Goal: Task Accomplishment & Management: Use online tool/utility

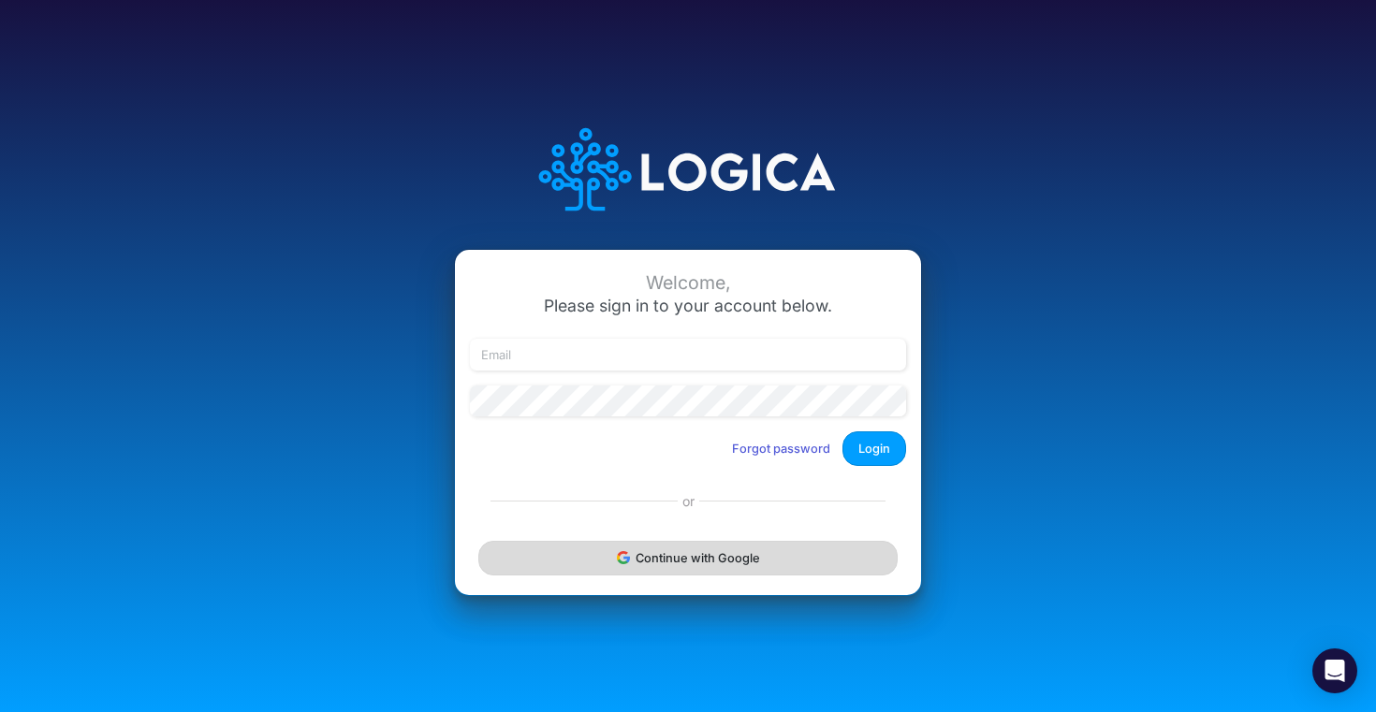
click at [792, 562] on button "Continue with Google" at bounding box center [687, 558] width 419 height 35
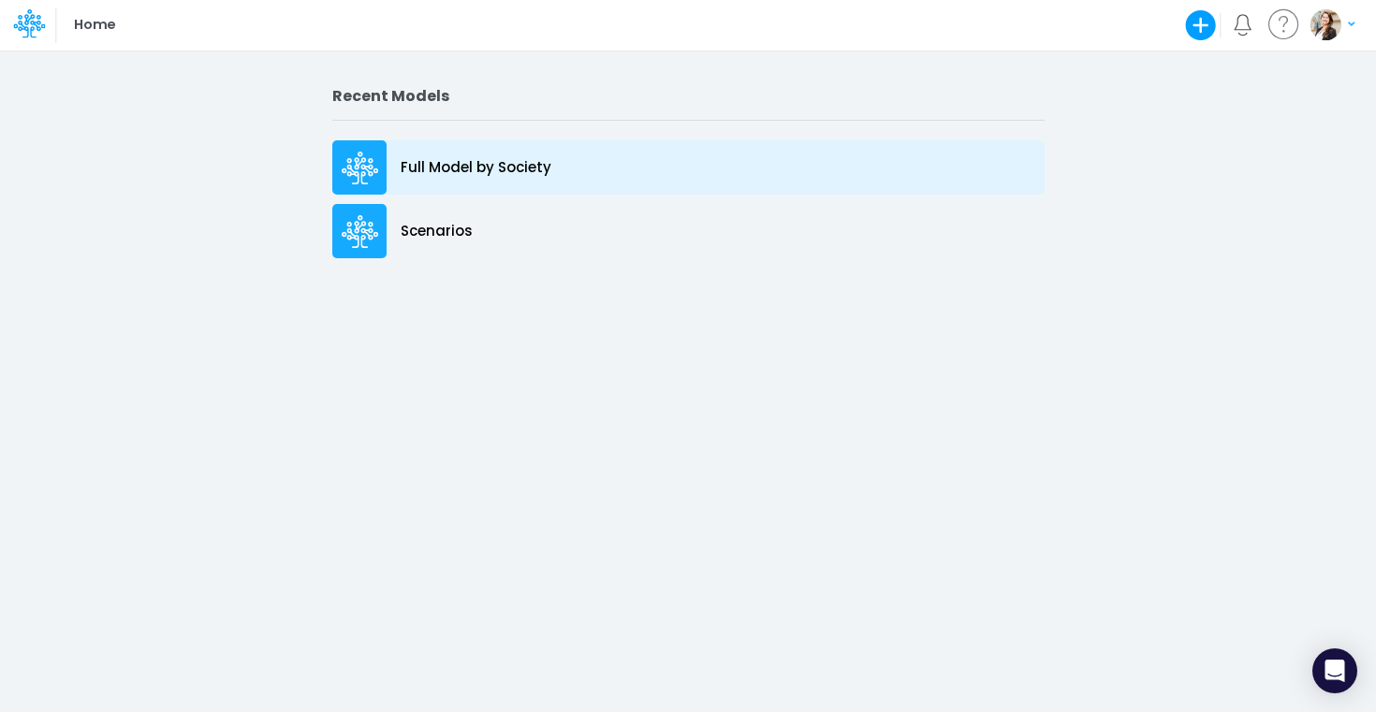
click at [523, 168] on p "Full Model by Society" at bounding box center [476, 168] width 151 height 22
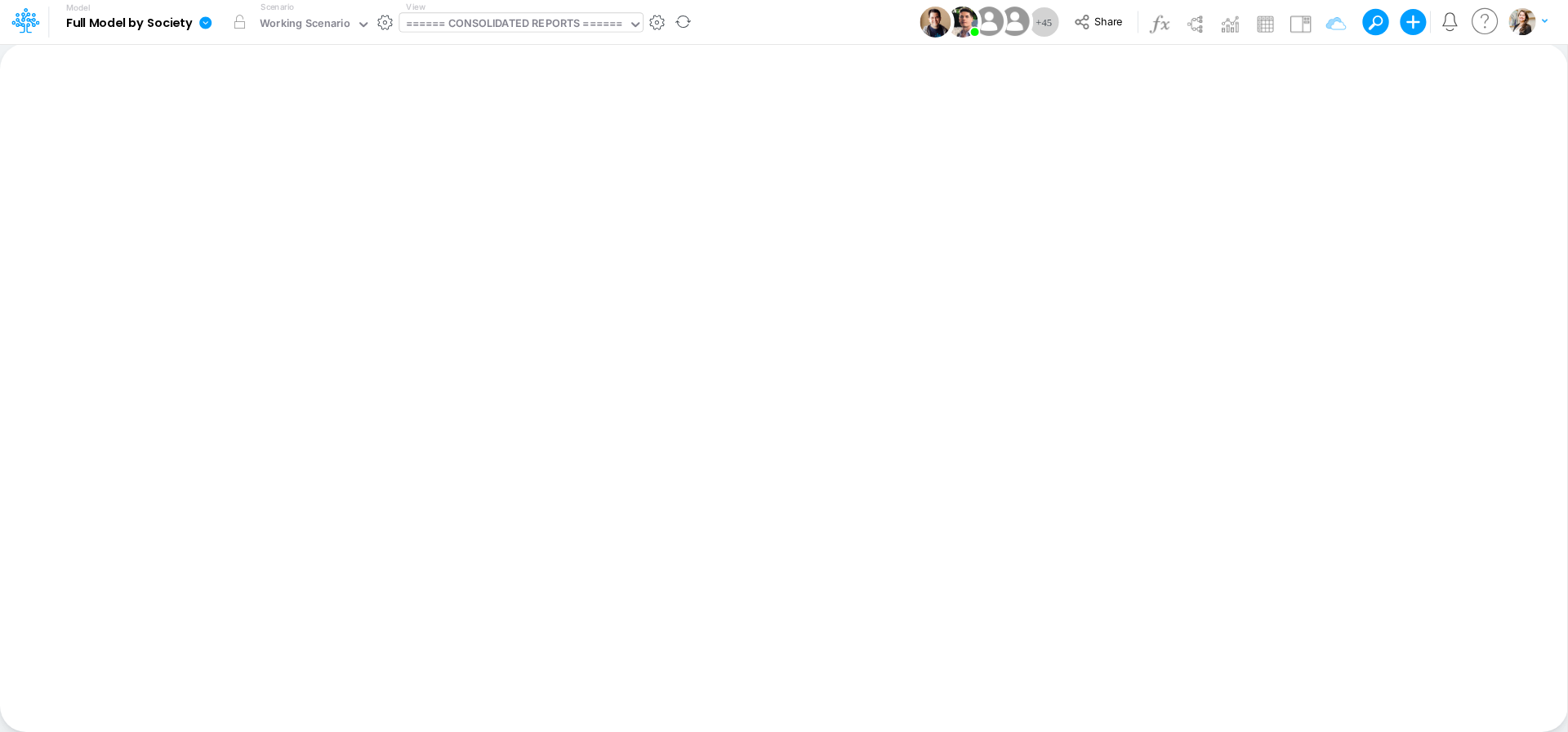
click at [491, 28] on div "====== CONSOLIDATED REPORTS ======" at bounding box center [514, 25] width 217 height 19
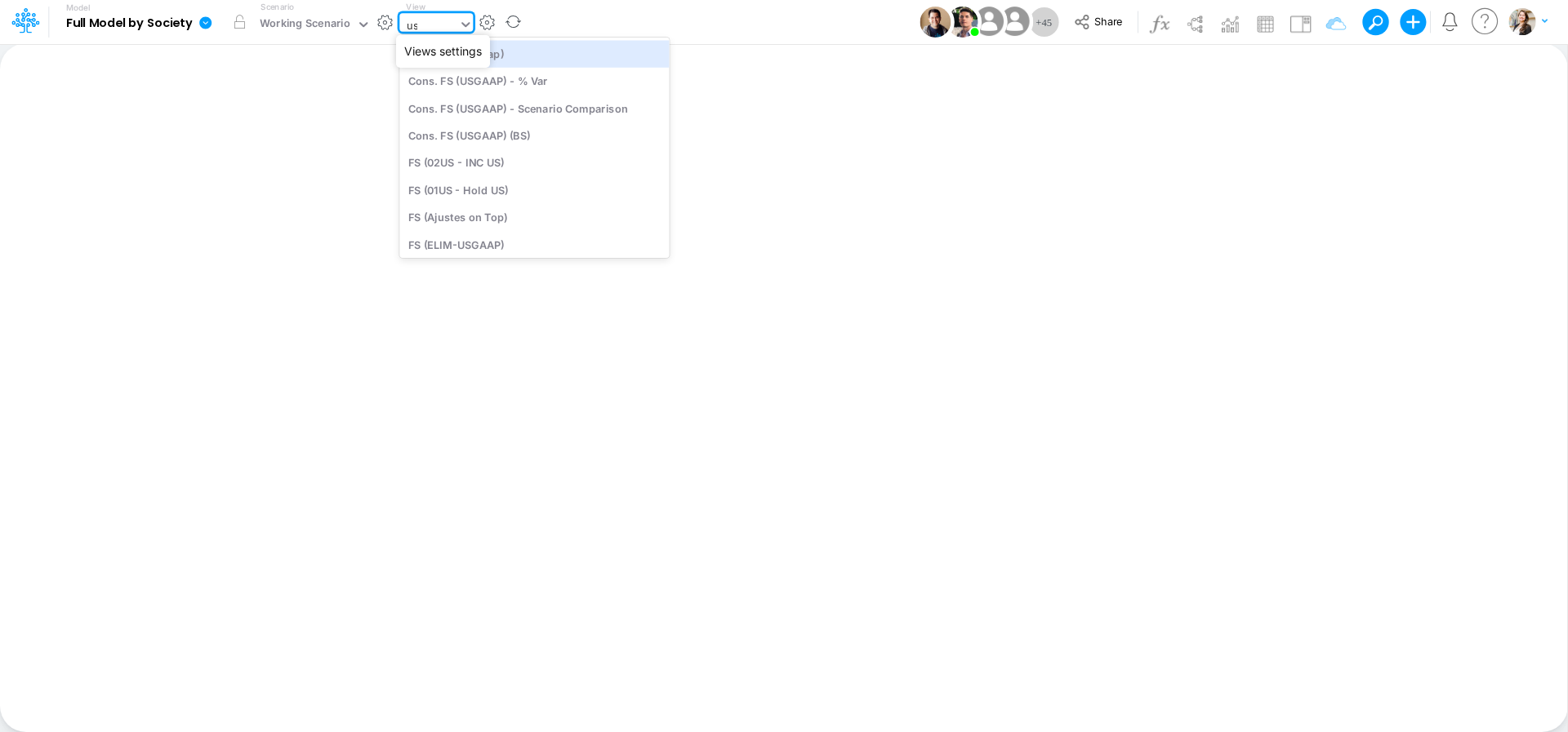
type input "usg"
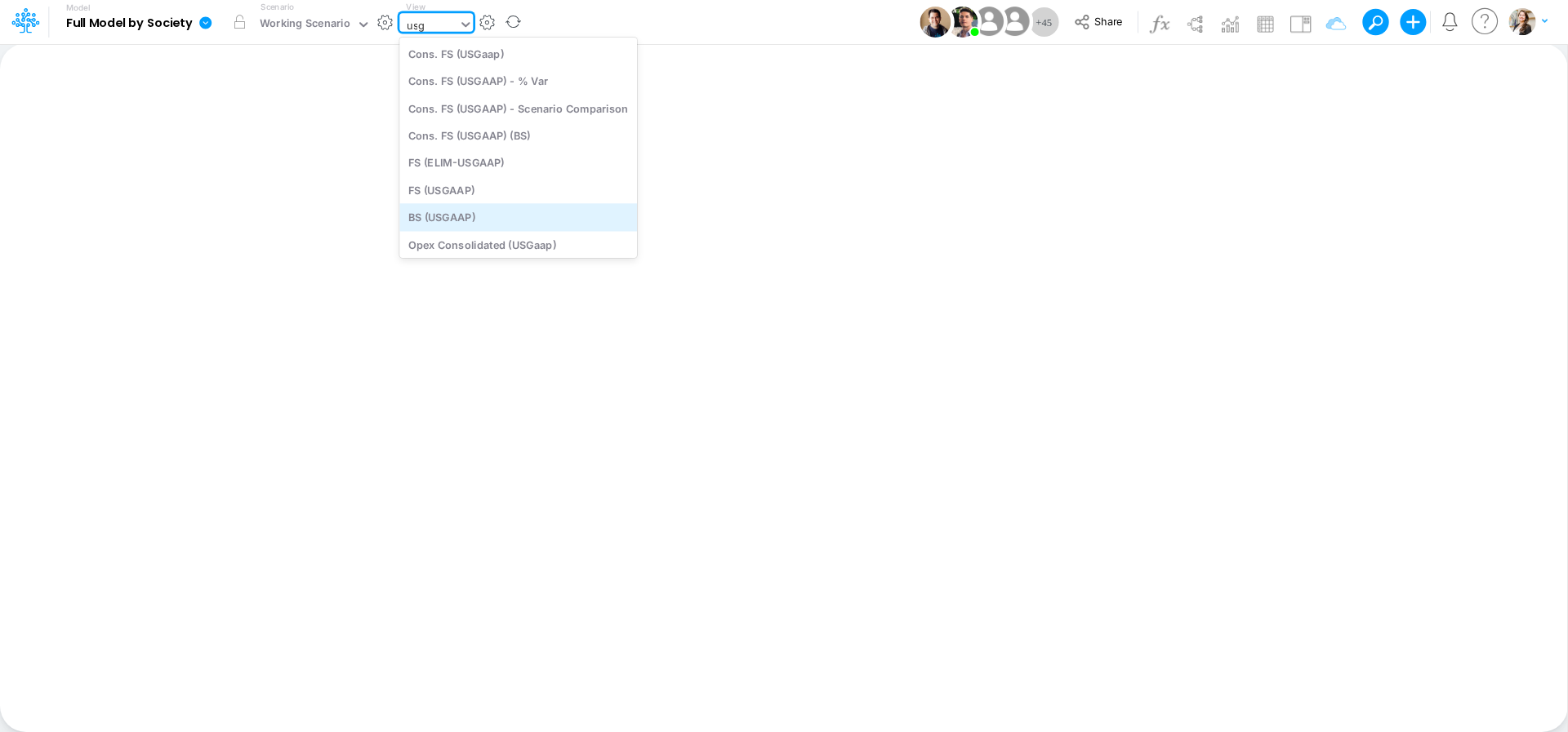
click at [489, 214] on div "BS (USGAAP)" at bounding box center [518, 217] width 237 height 27
type input "BS (USGAAP) - Detailed"
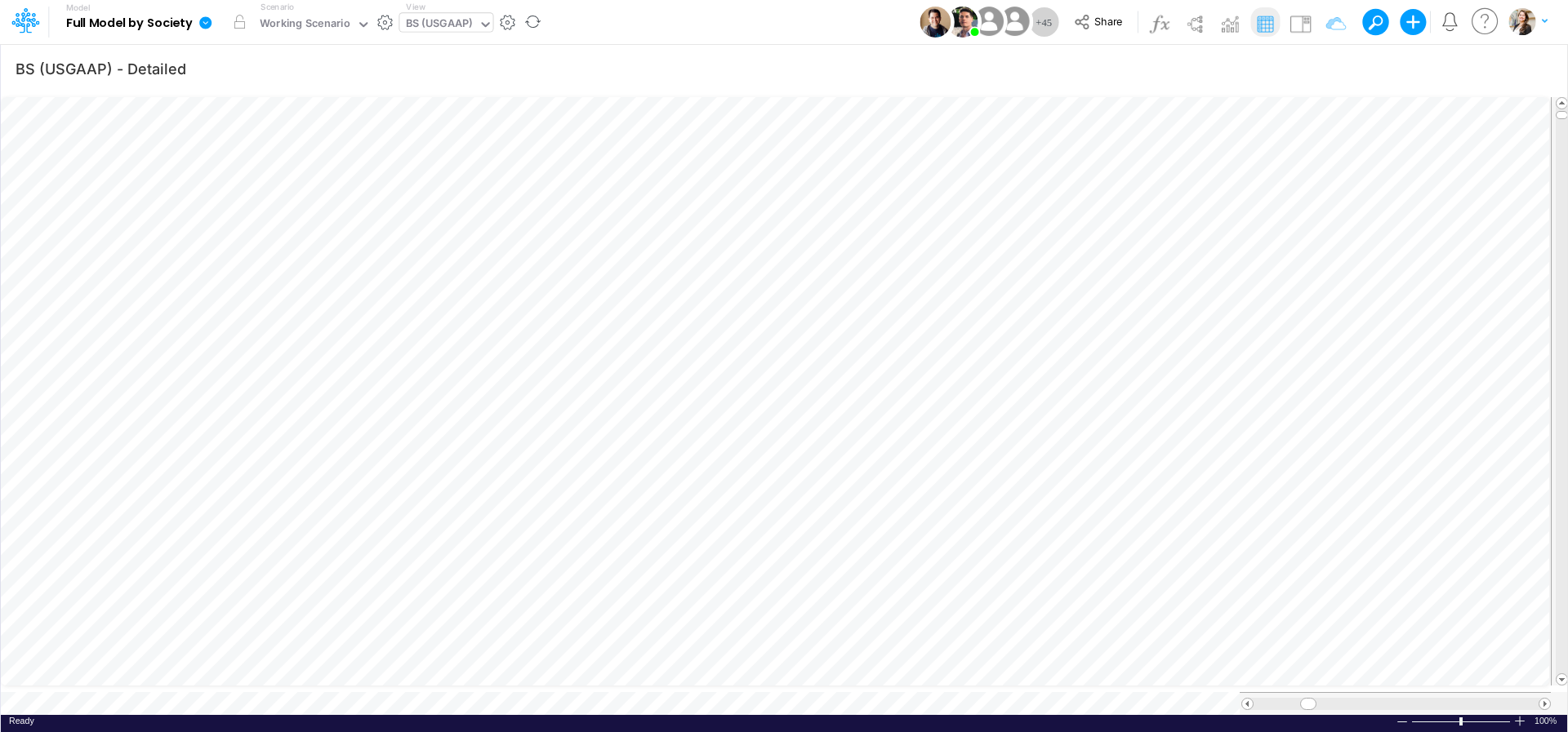
scroll to position [6, 21]
click at [1200, 393] on icon "button" at bounding box center [1235, 391] width 24 height 17
click at [435, 25] on div "BS (USGAAP)" at bounding box center [439, 25] width 67 height 19
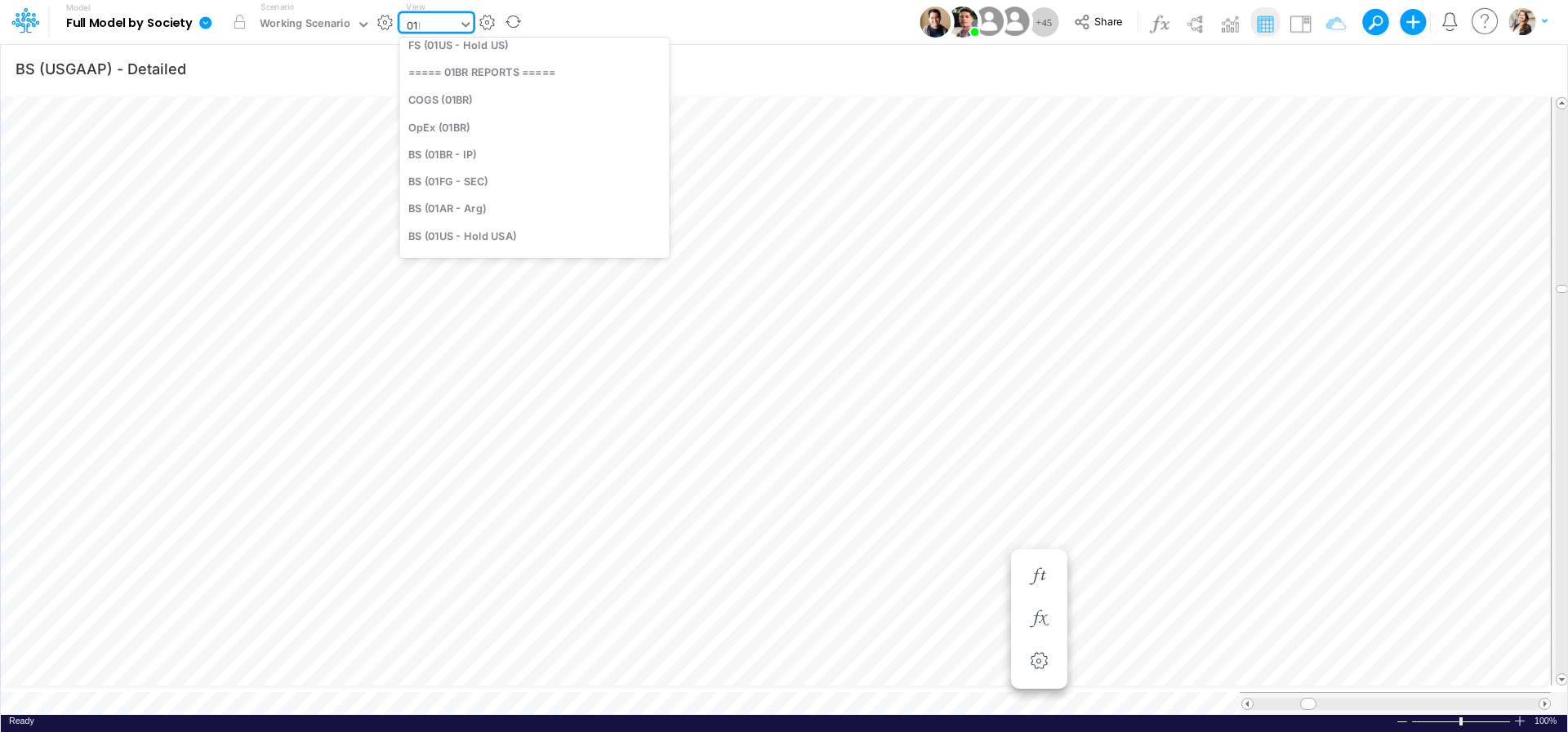
scroll to position [41, 0]
type input "01br"
click at [444, 158] on div "BS (01BR - IP)" at bounding box center [510, 153] width 221 height 27
type input "BS (01BR - IP)"
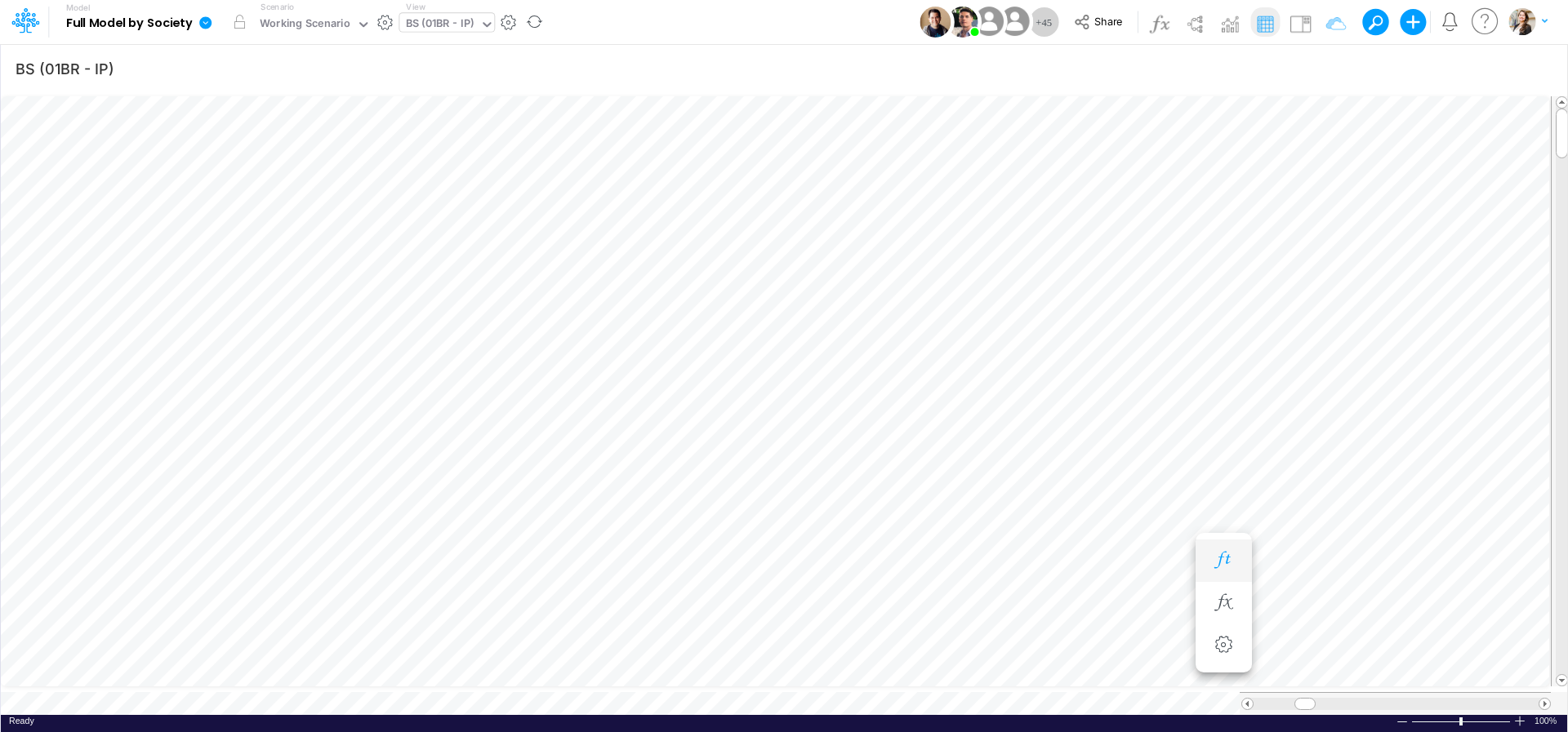
click at [1200, 561] on icon "button" at bounding box center [1223, 561] width 24 height 17
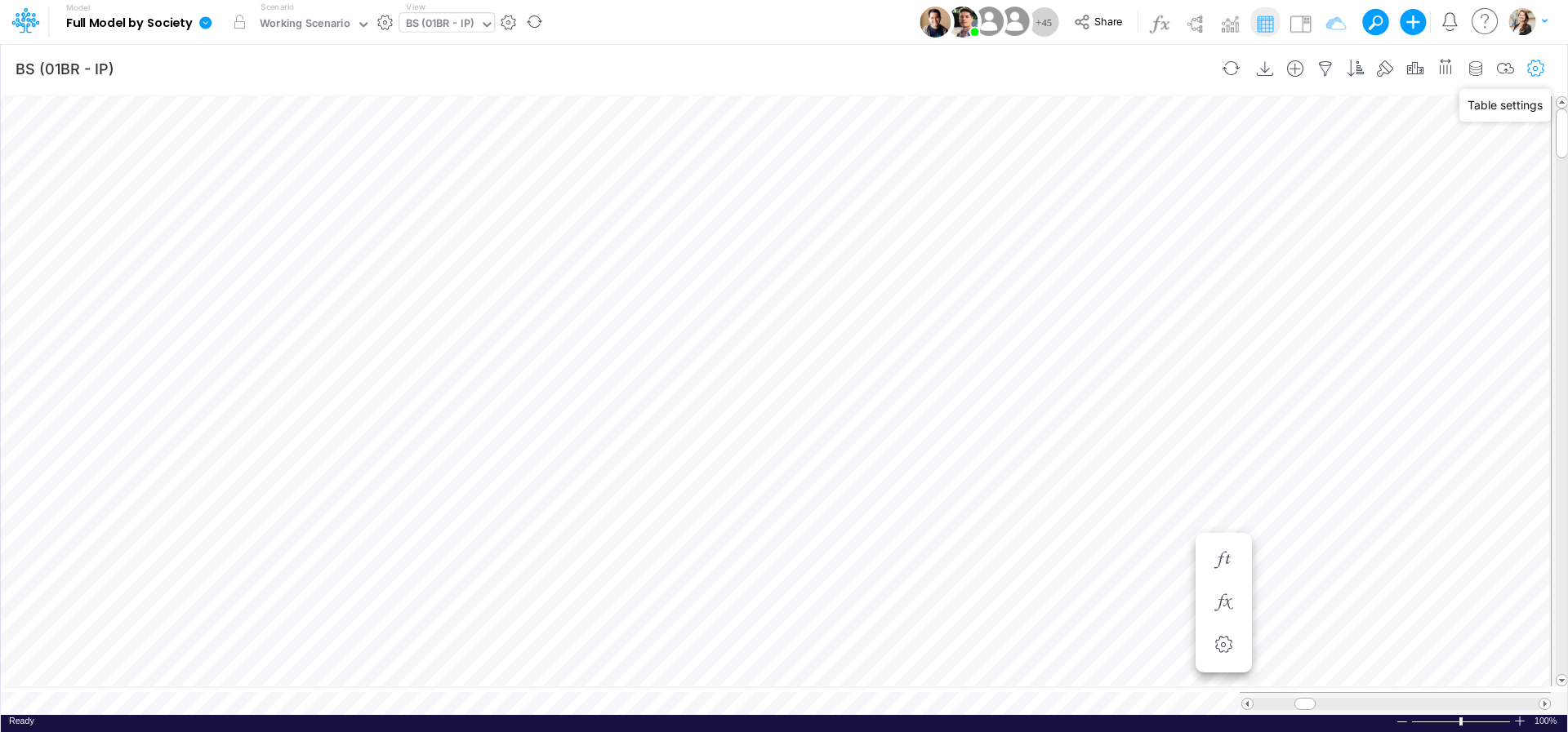
click at [1200, 62] on icon "button" at bounding box center [1536, 69] width 24 height 17
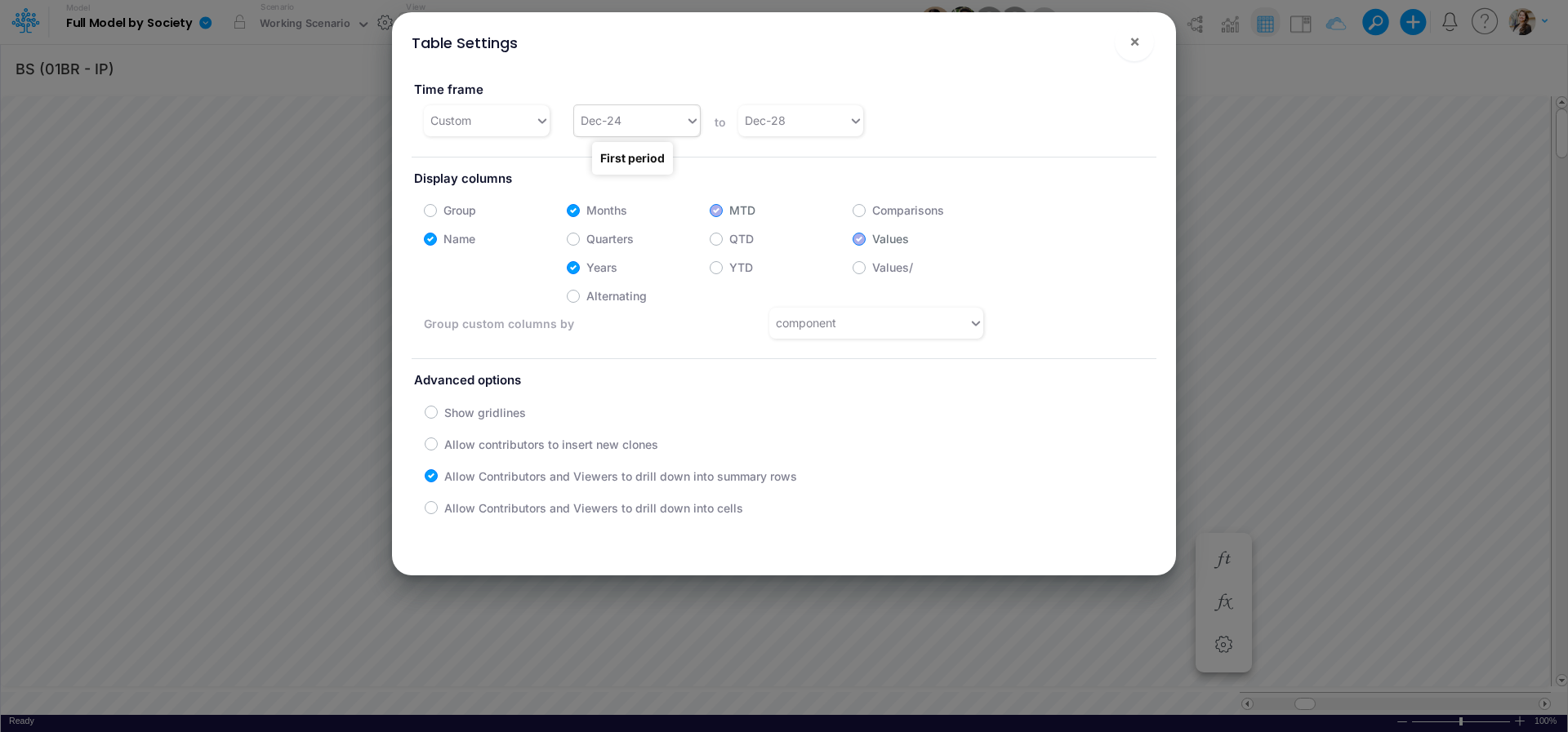
click at [647, 124] on div "Dec-24" at bounding box center [629, 120] width 111 height 27
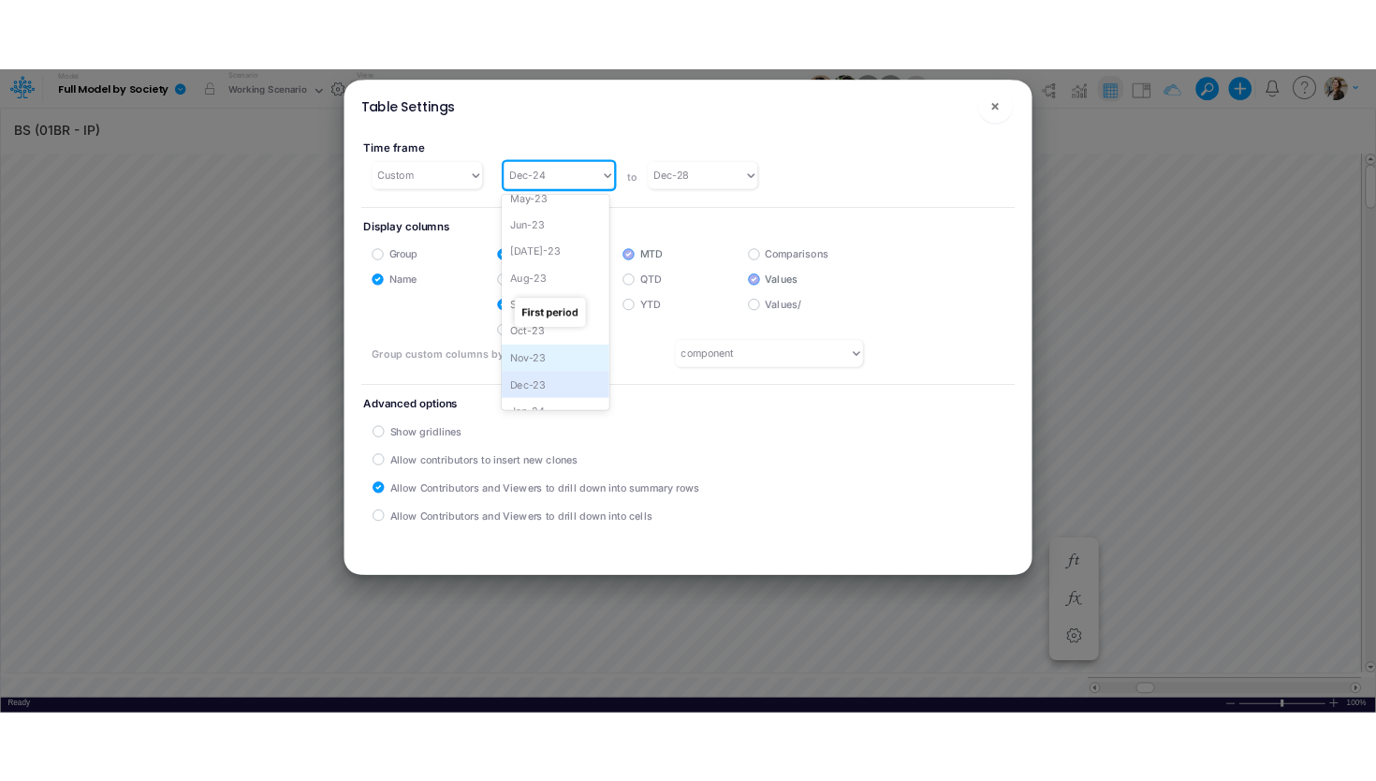
scroll to position [168, 0]
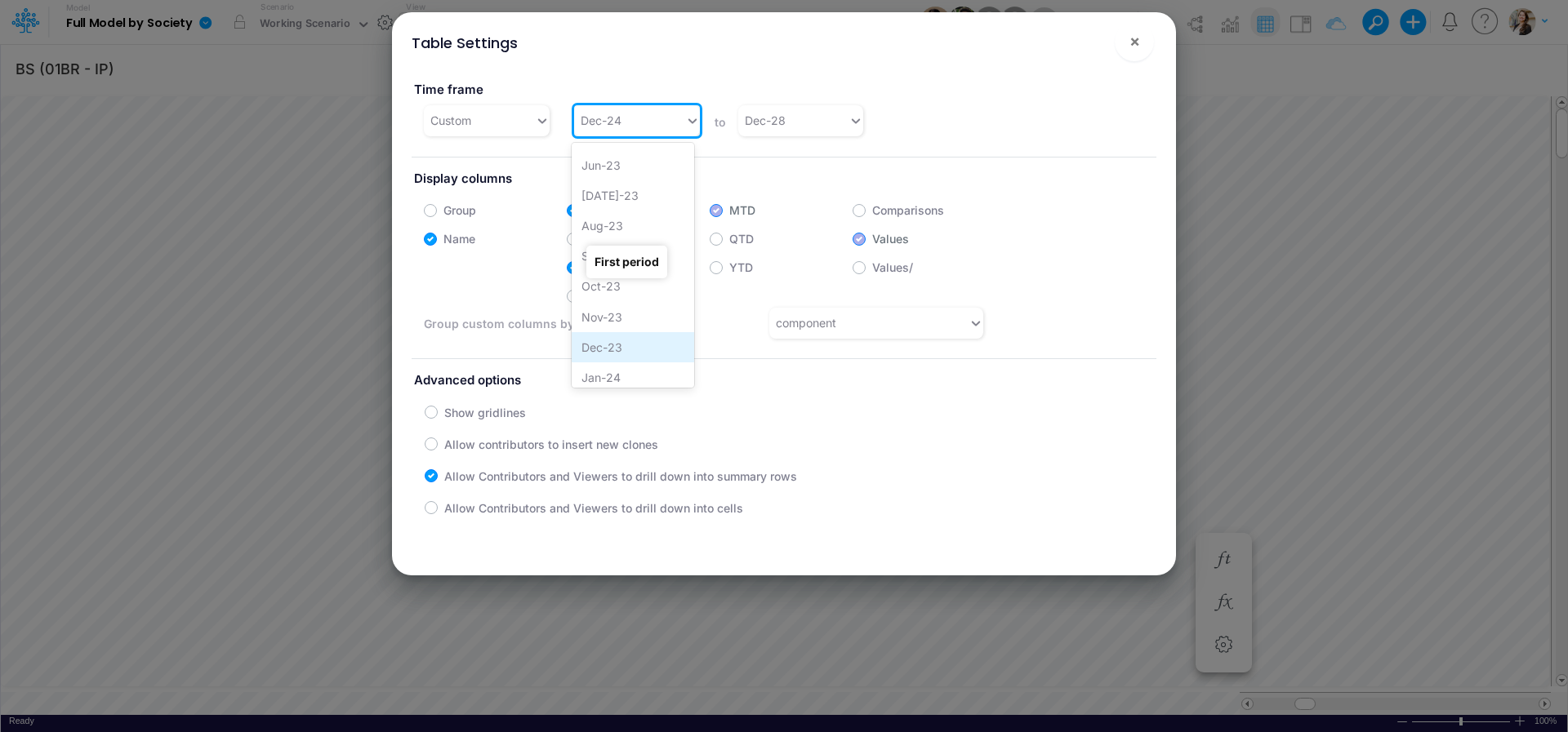
click at [607, 353] on div "Dec-23" at bounding box center [633, 347] width 123 height 31
click at [1135, 44] on span "×" at bounding box center [1134, 41] width 10 height 19
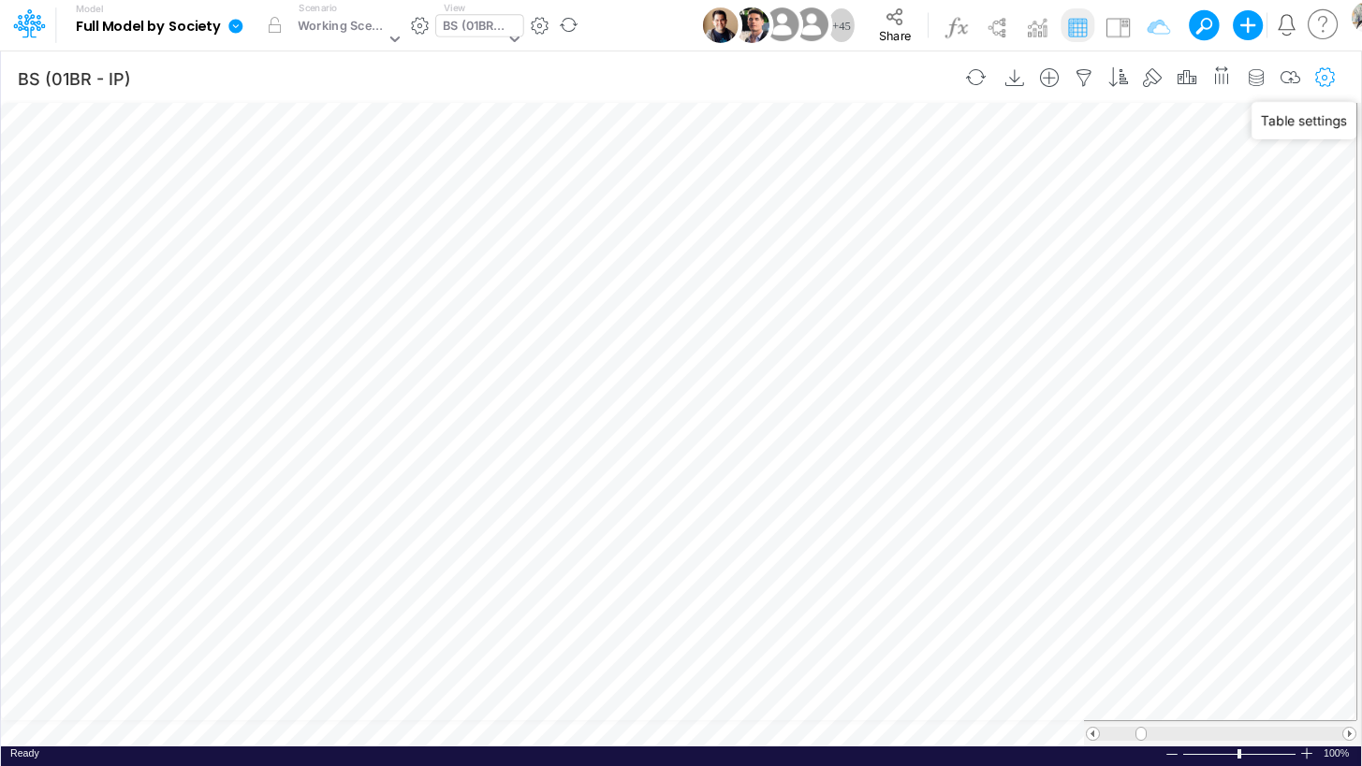
click at [1333, 79] on icon "button" at bounding box center [1325, 78] width 28 height 20
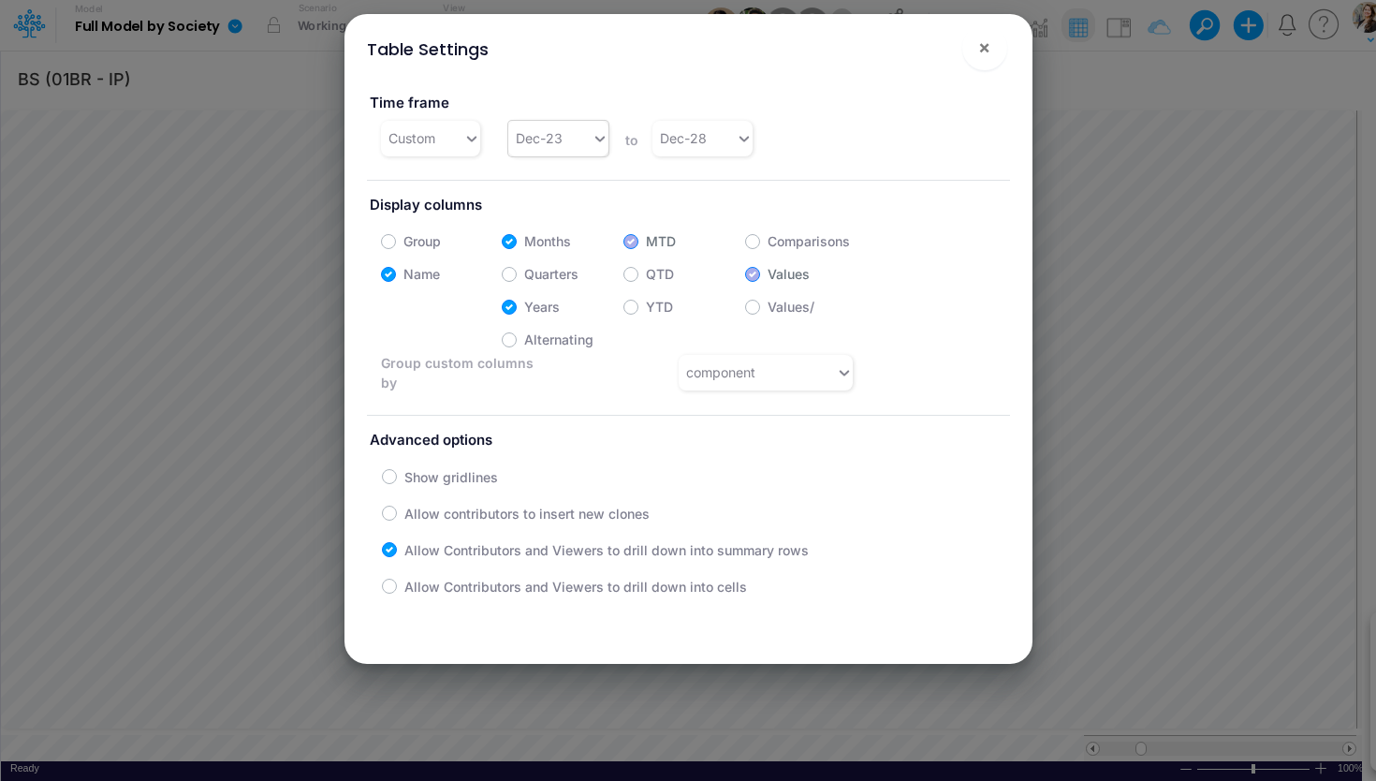
click at [582, 141] on div "Dec-23" at bounding box center [549, 138] width 83 height 31
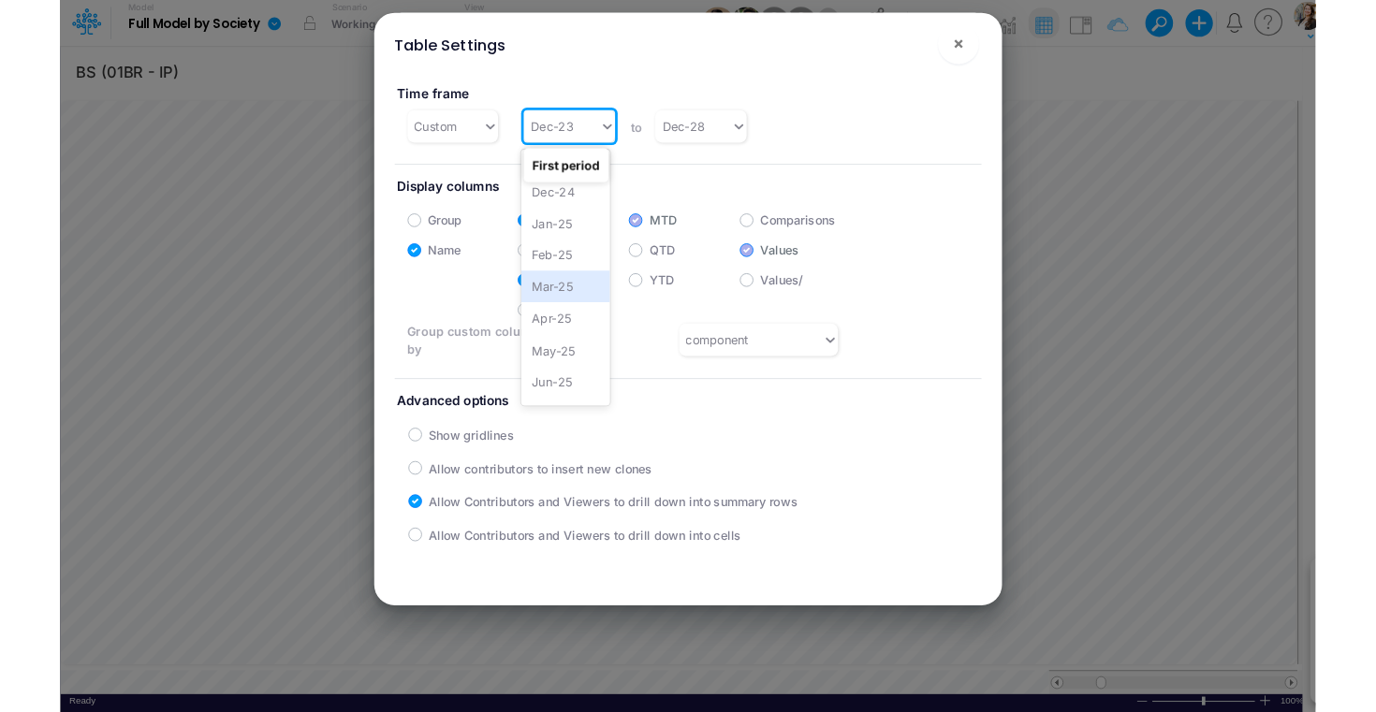
scroll to position [790, 0]
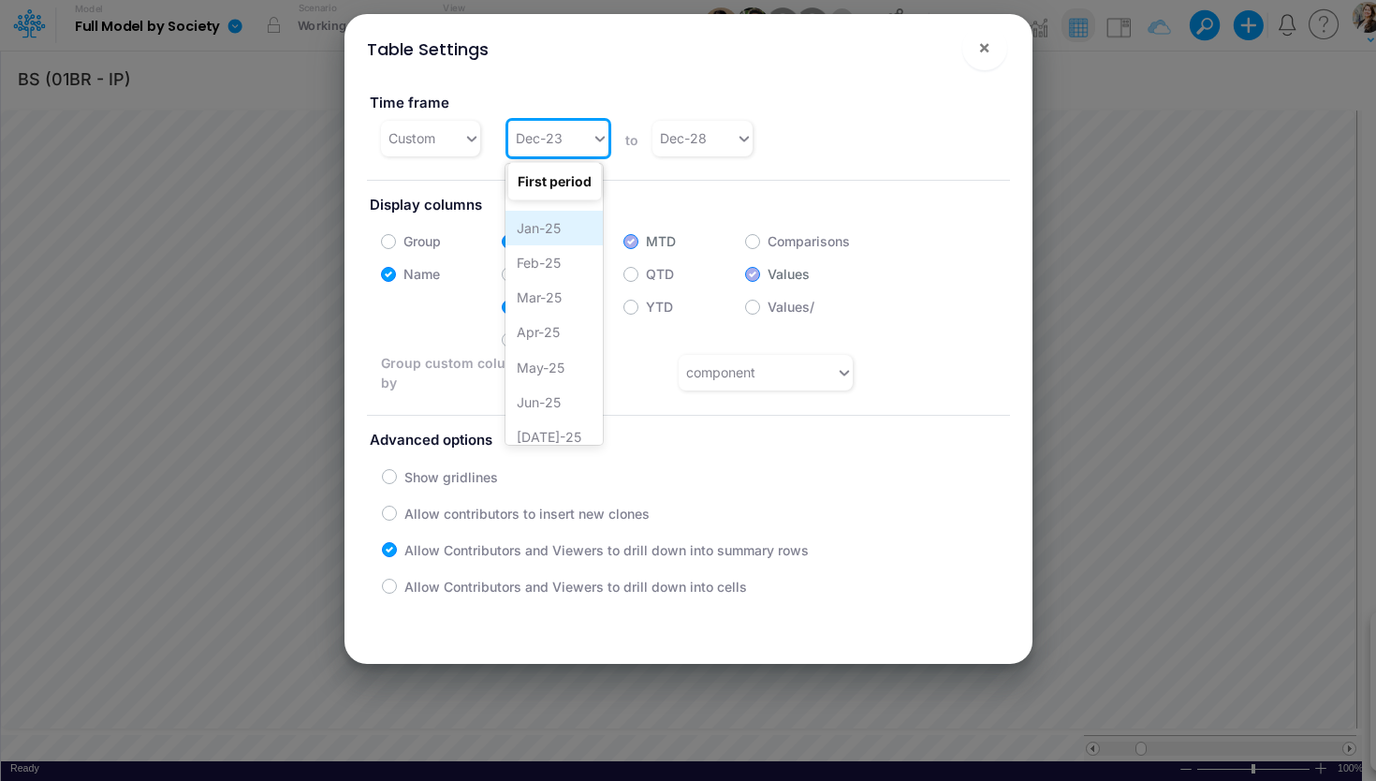
click at [547, 234] on div "Jan-25" at bounding box center [553, 228] width 97 height 35
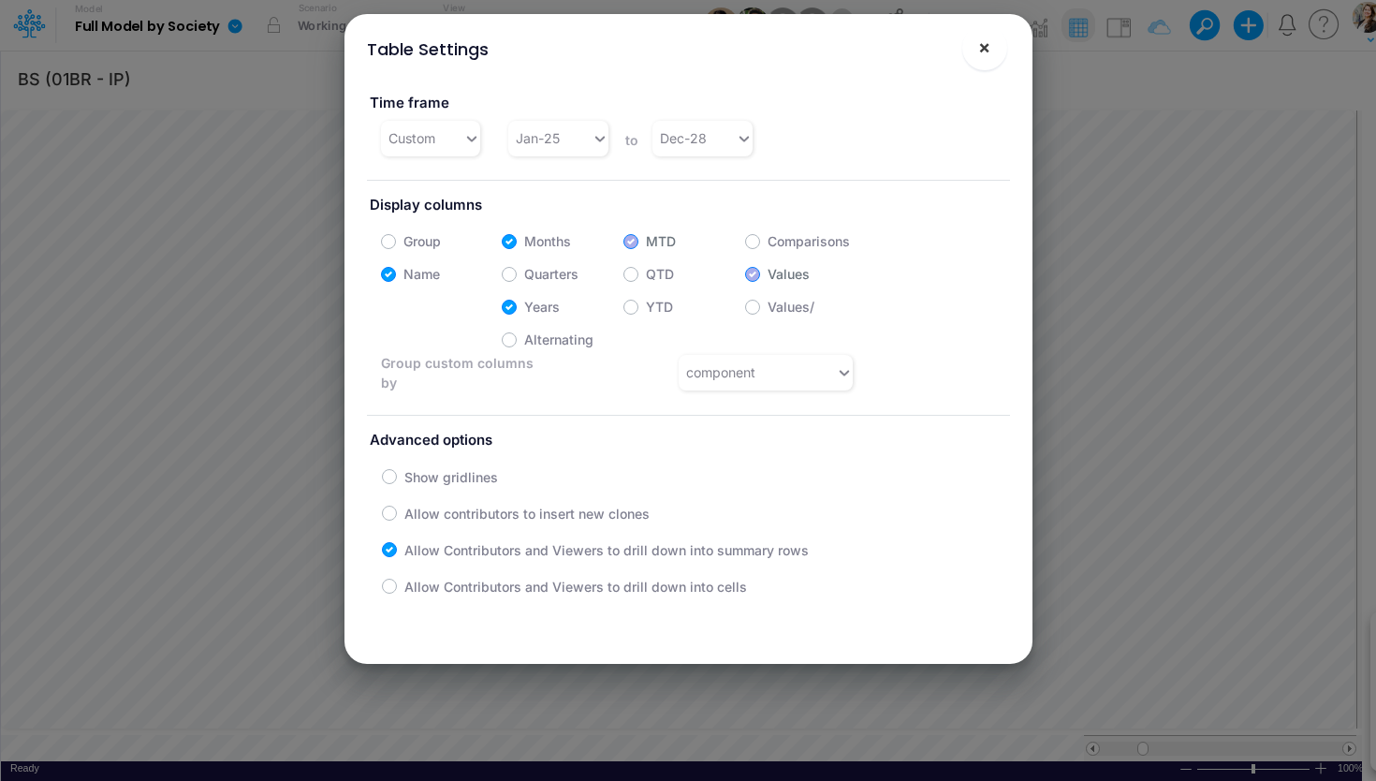
click at [987, 54] on span "×" at bounding box center [984, 47] width 12 height 22
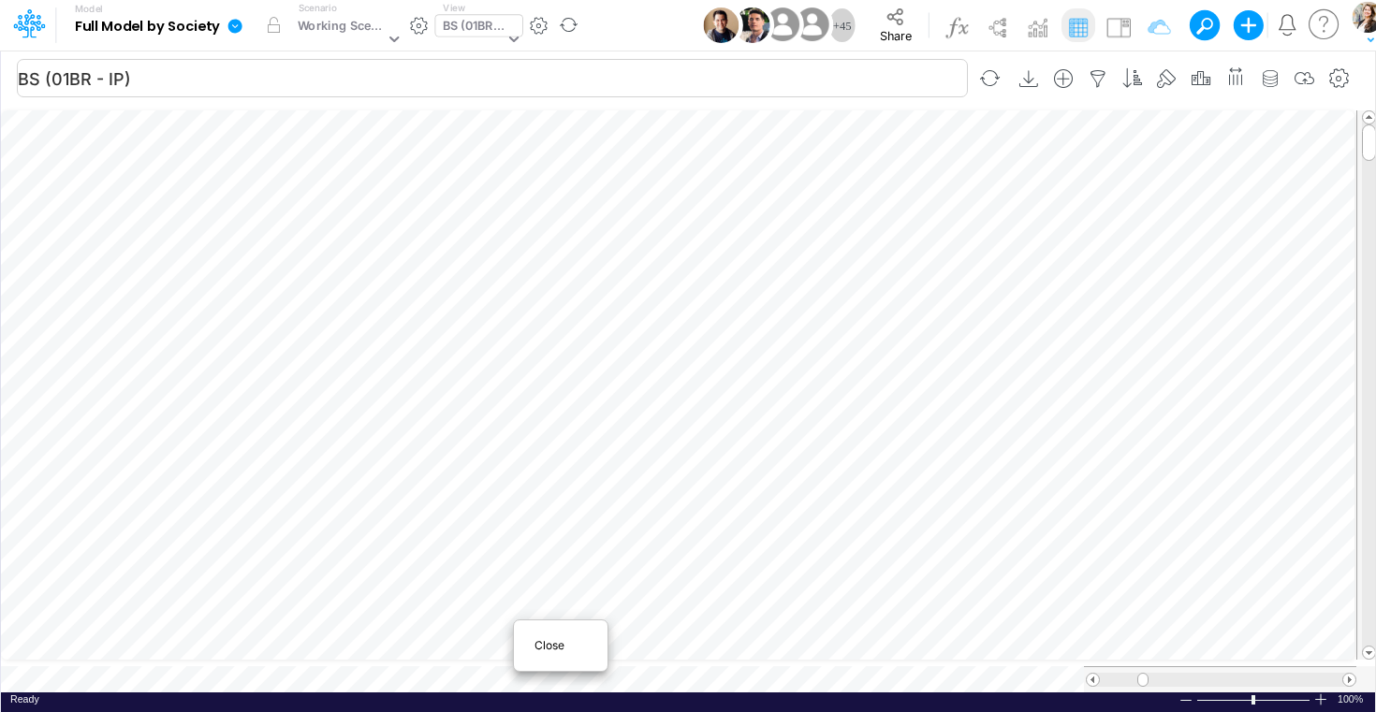
scroll to position [7, 27]
click at [533, 649] on div "Close" at bounding box center [560, 646] width 80 height 22
type input "BS (USGAAP) - Detailed"
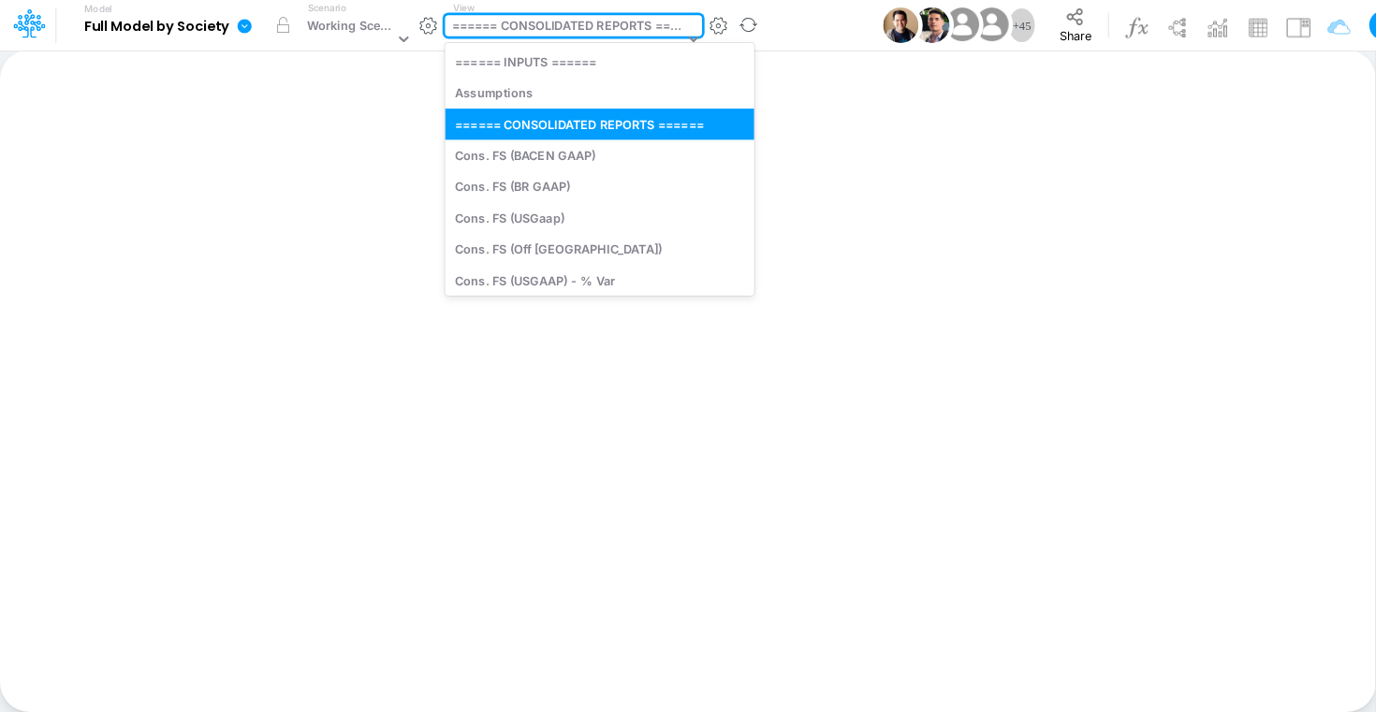
click at [524, 36] on div "====== CONSOLIDATED REPORTS ======" at bounding box center [568, 28] width 232 height 22
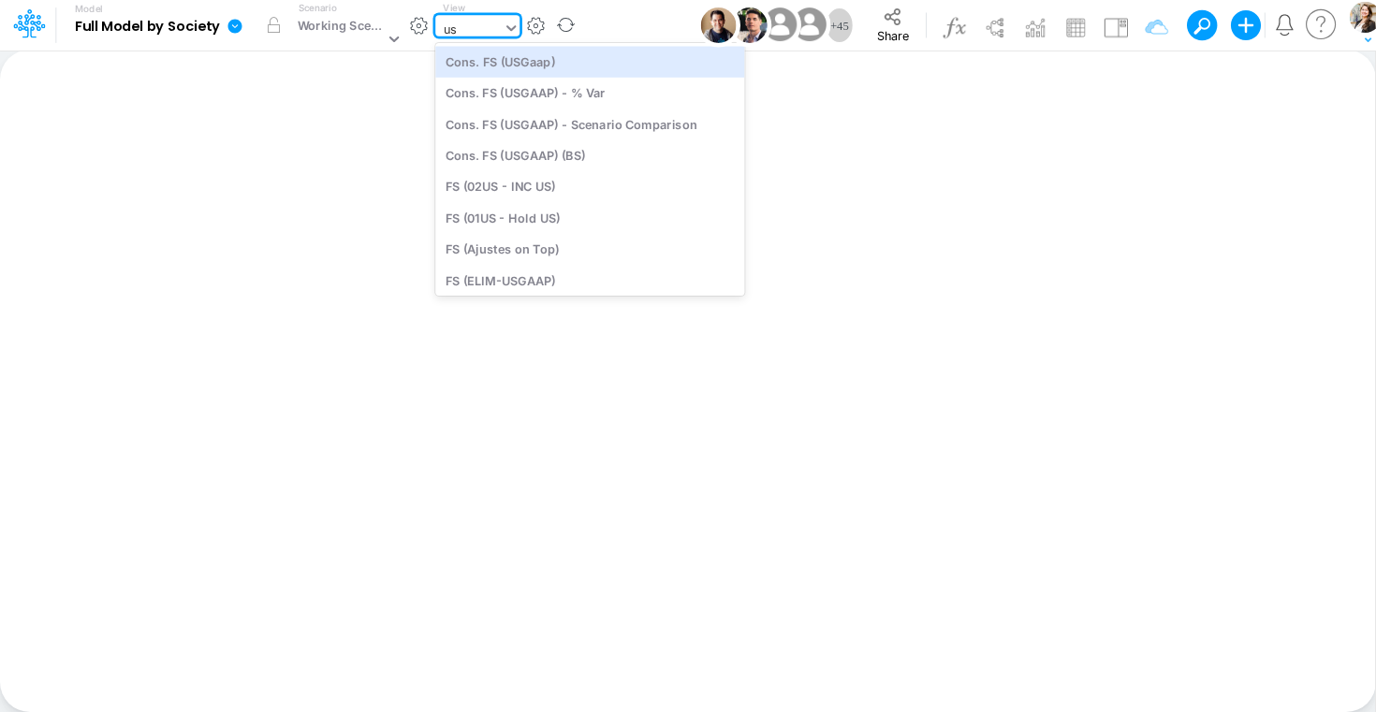
type input "usg"
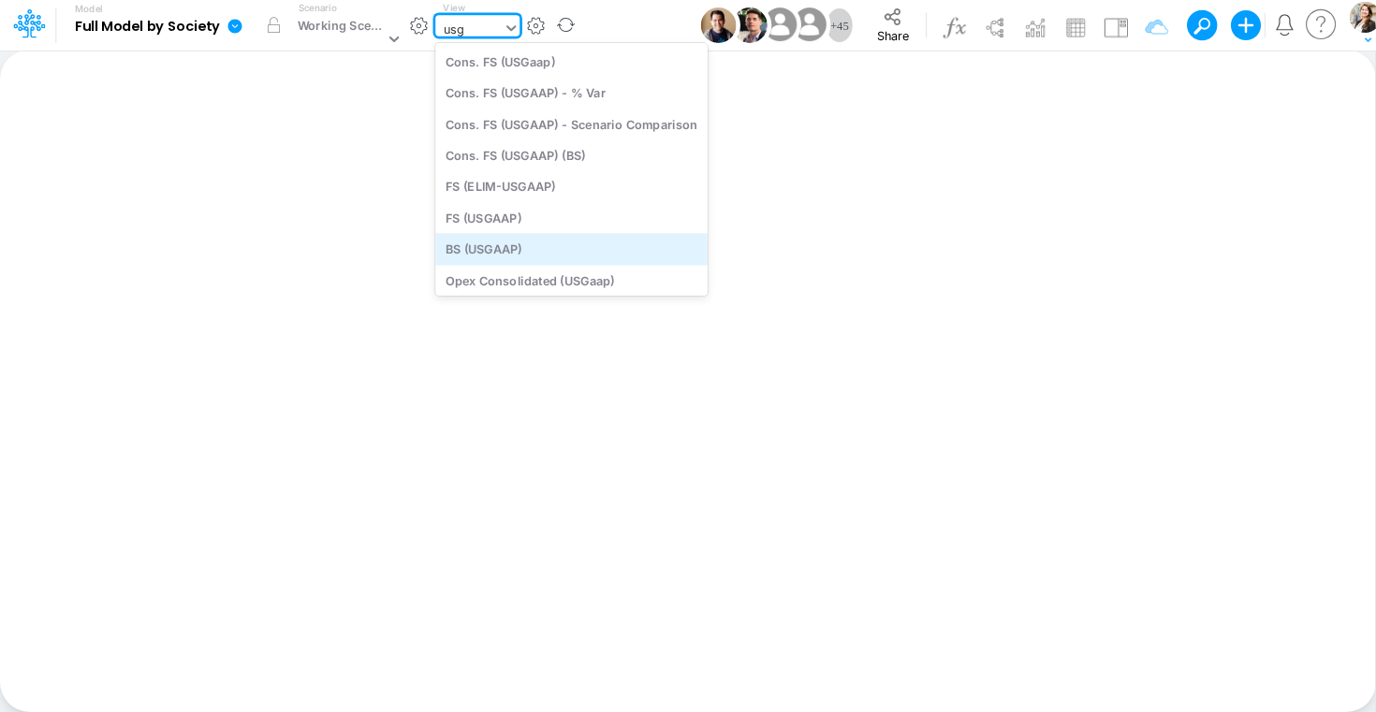
click at [503, 247] on div "BS (USGAAP)" at bounding box center [571, 249] width 272 height 31
